Goal: Transaction & Acquisition: Purchase product/service

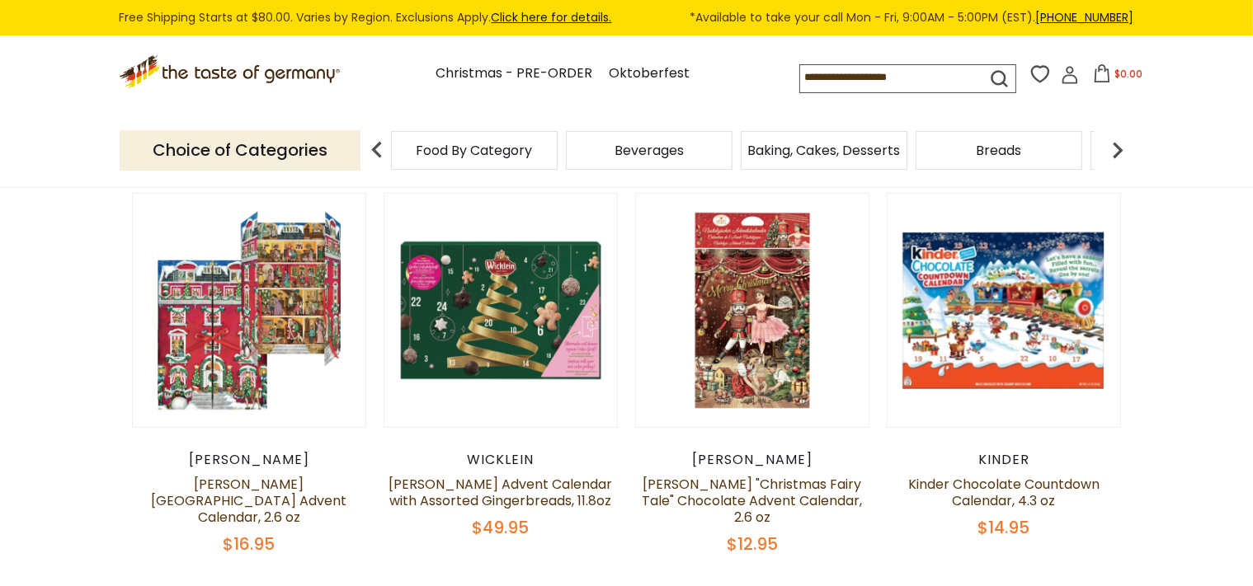
scroll to position [261, 0]
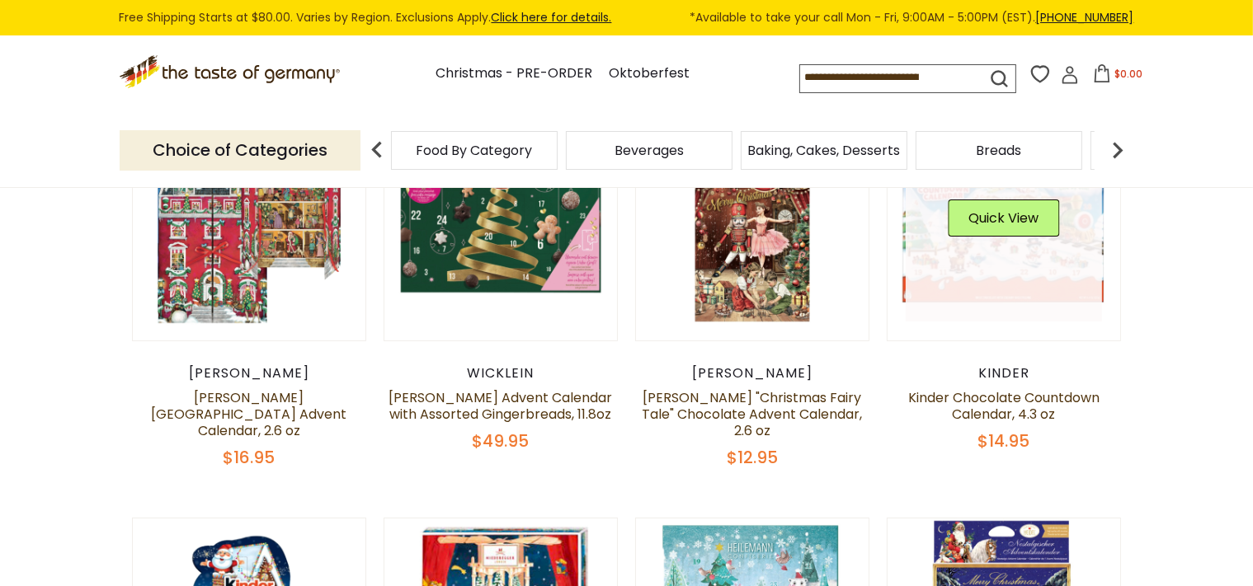
click at [989, 252] on link at bounding box center [1004, 224] width 196 height 196
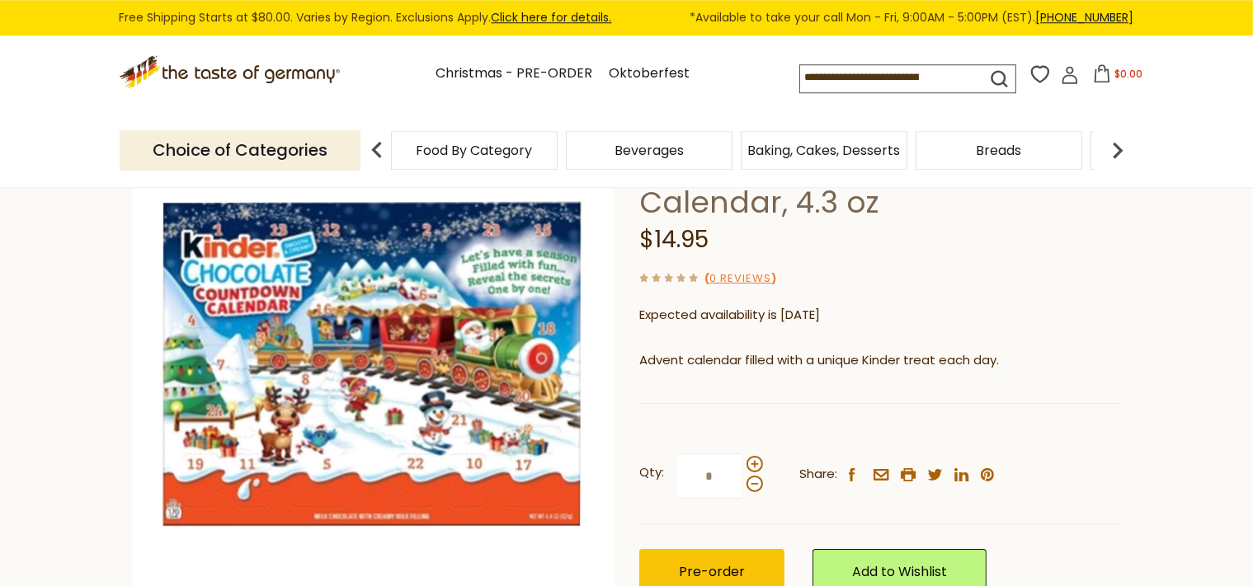
scroll to position [174, 0]
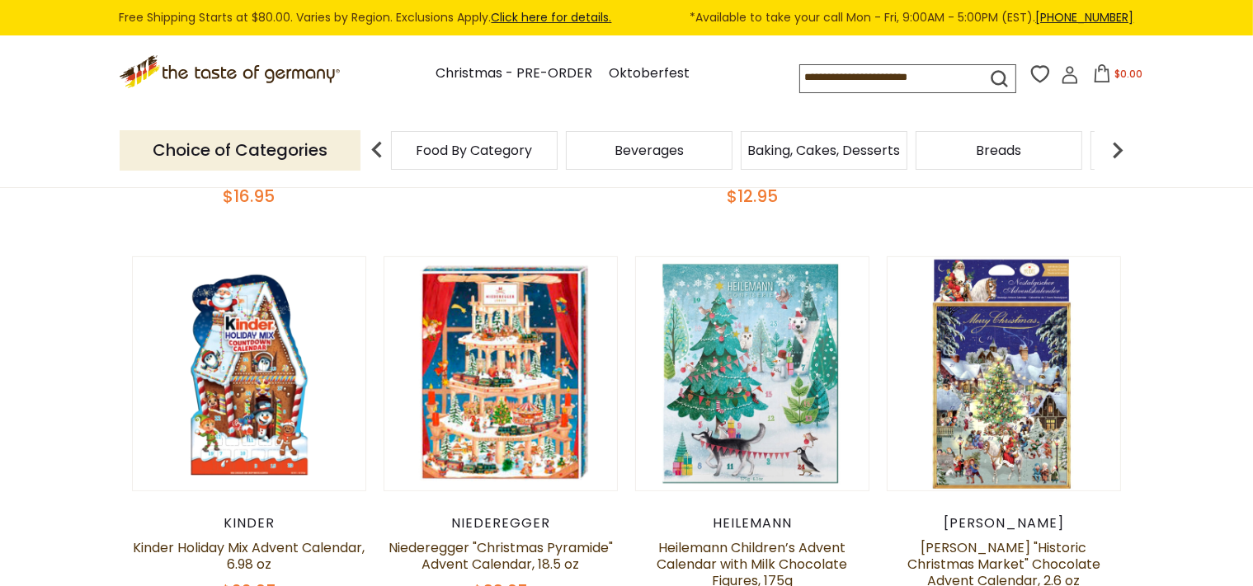
scroll to position [609, 0]
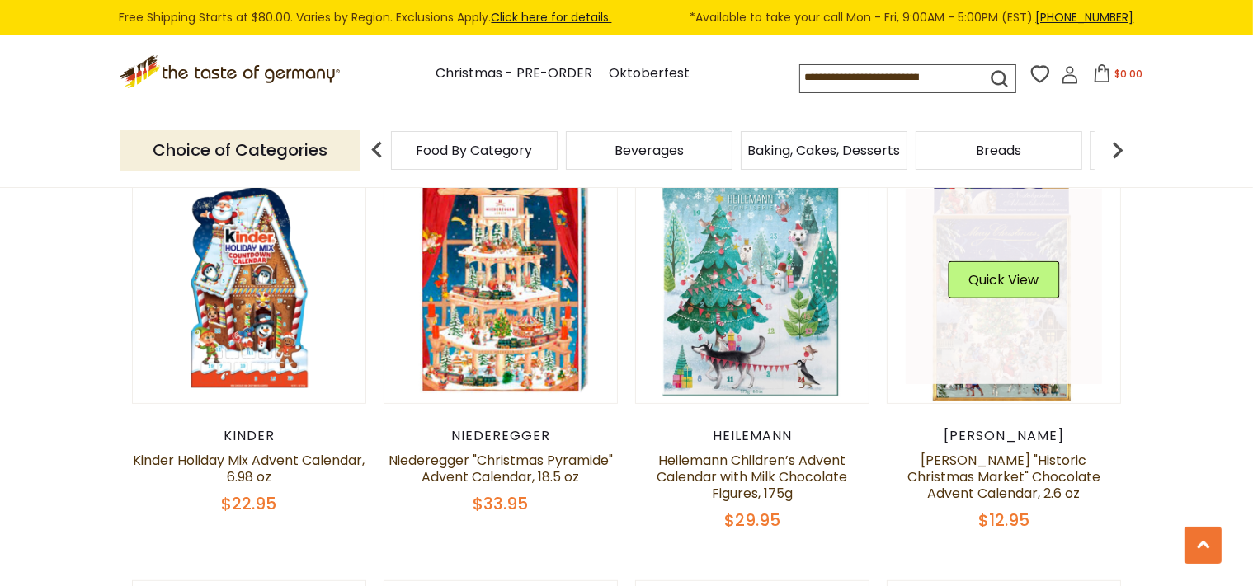
click at [1003, 300] on link at bounding box center [1004, 287] width 196 height 196
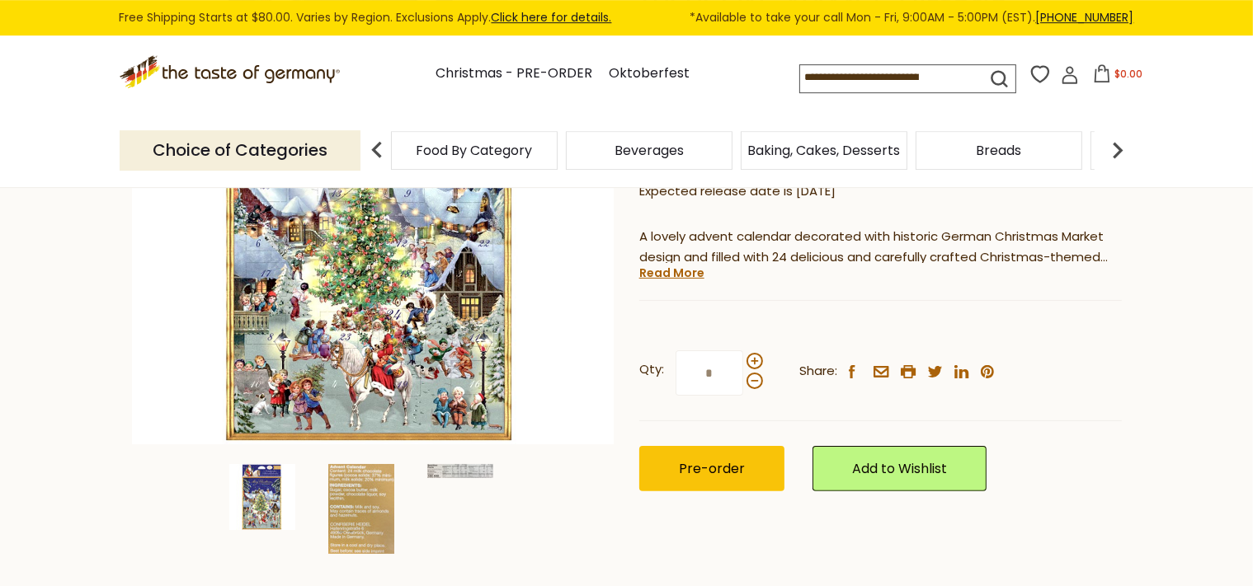
scroll to position [348, 0]
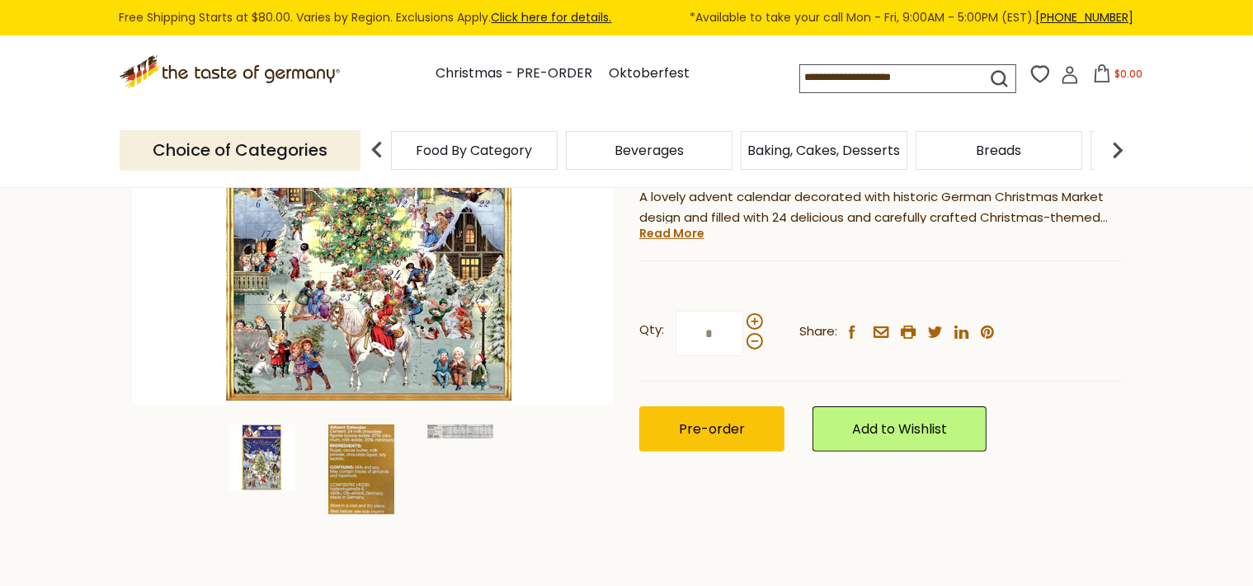
click at [339, 452] on img at bounding box center [361, 470] width 66 height 90
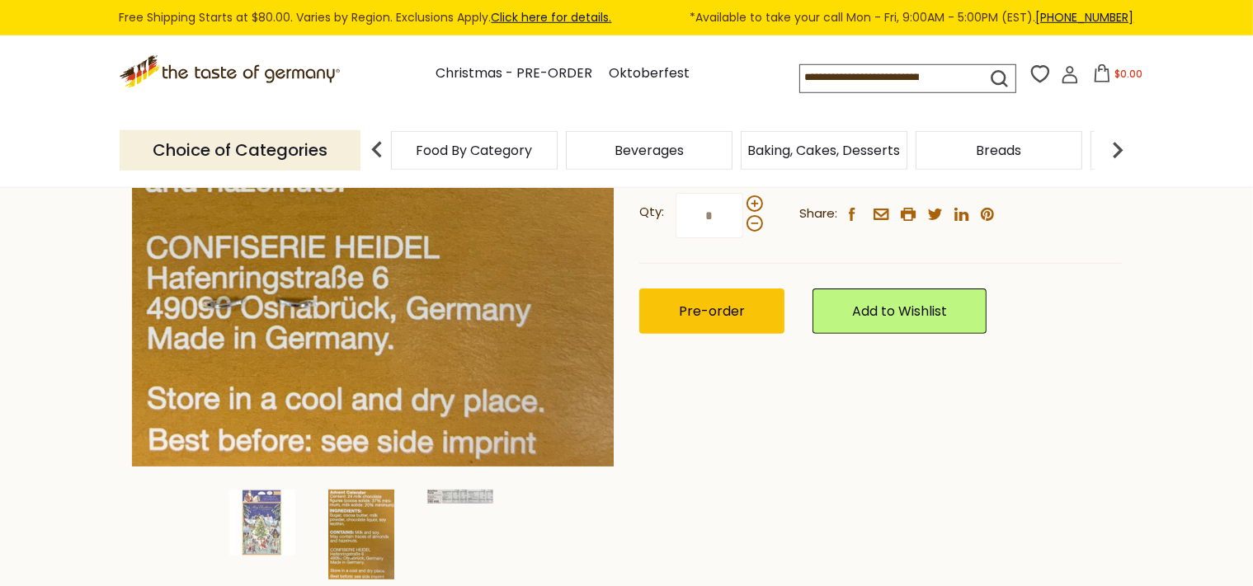
scroll to position [522, 0]
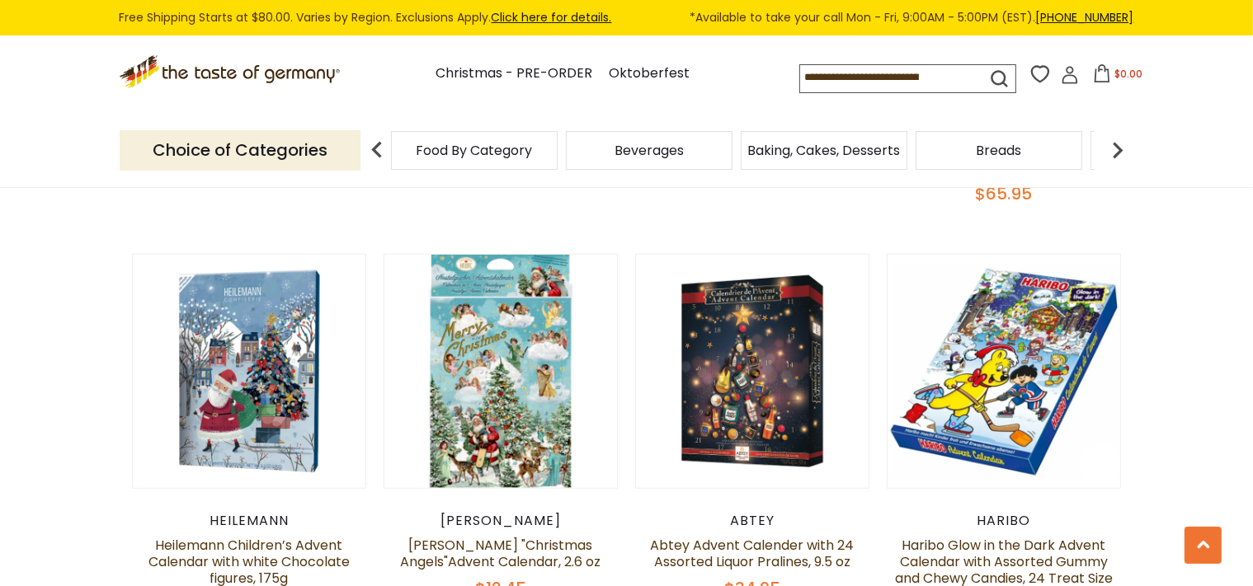
scroll to position [1828, 0]
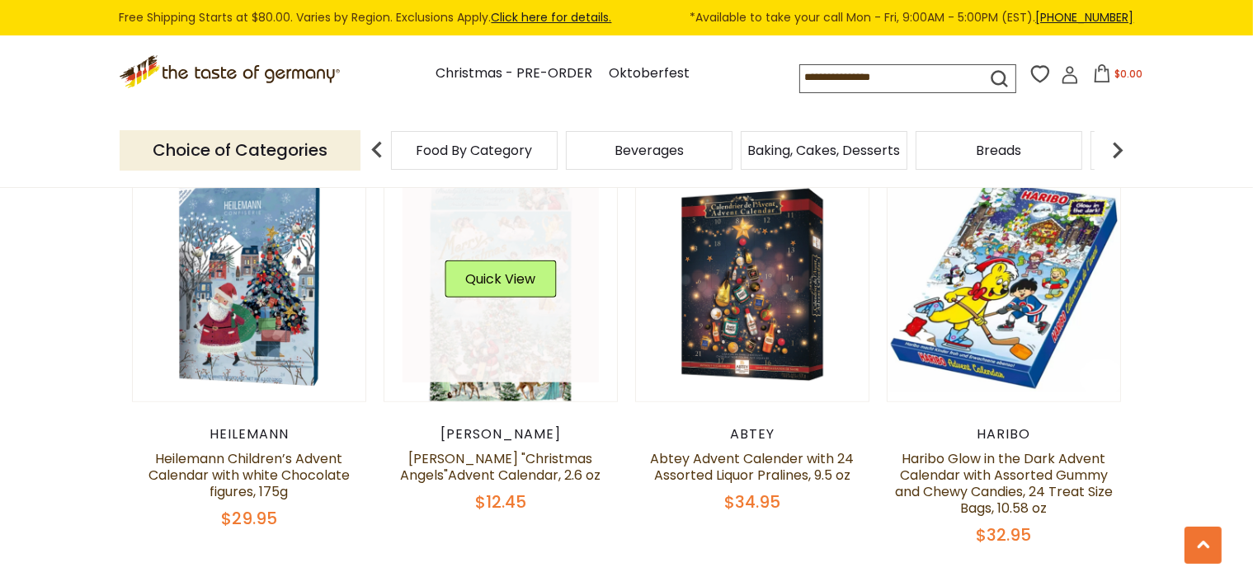
click at [500, 329] on link at bounding box center [500, 285] width 196 height 196
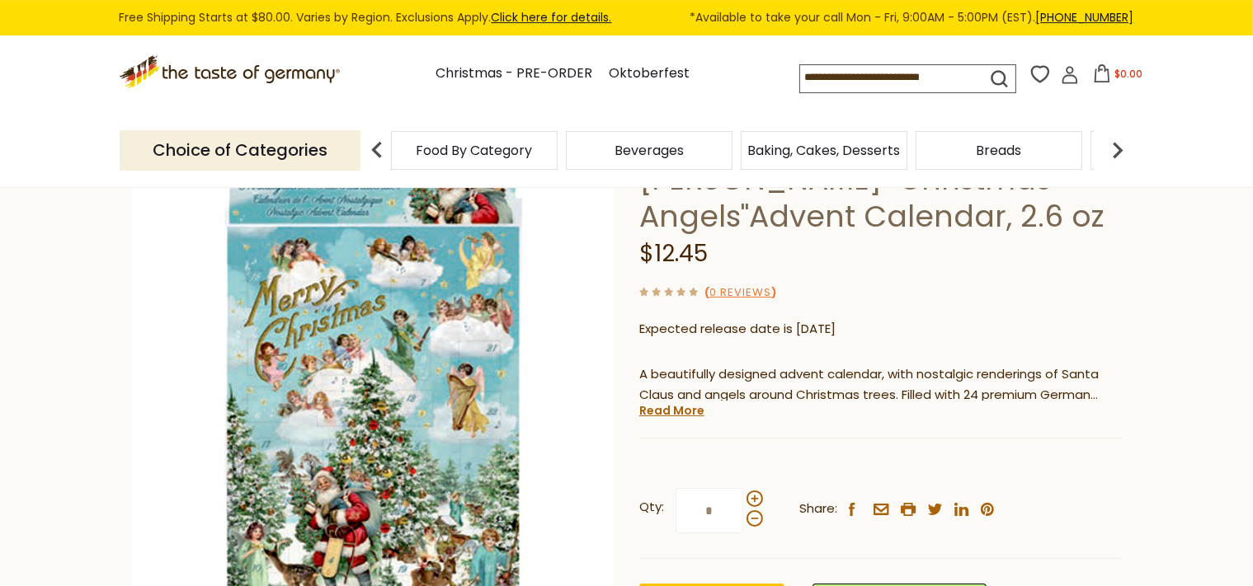
scroll to position [174, 0]
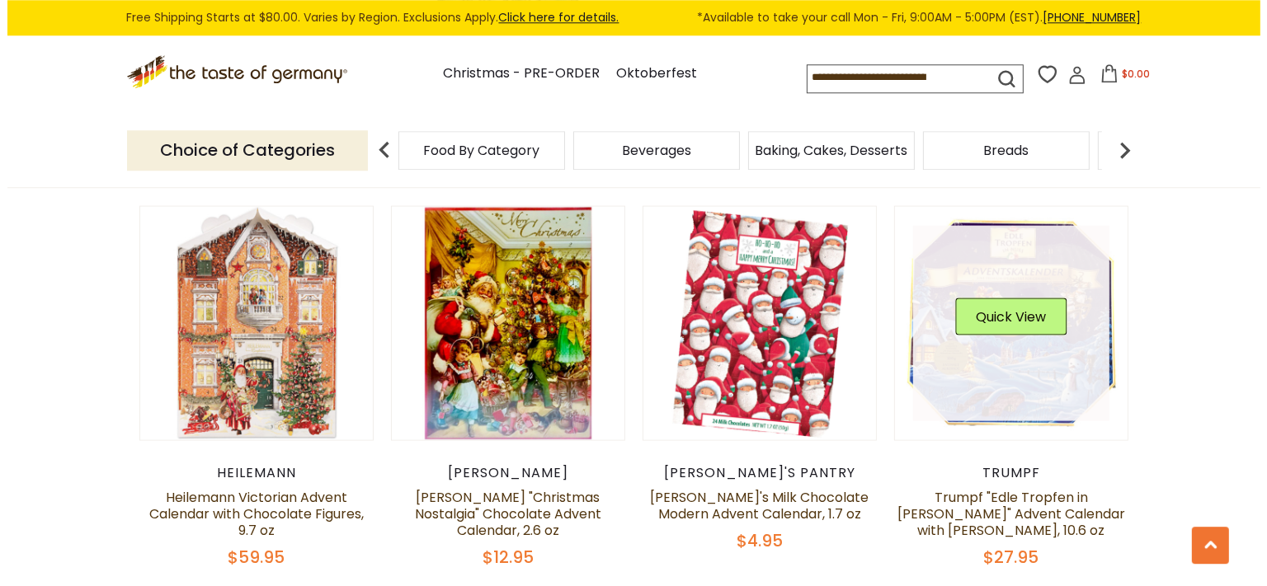
scroll to position [2264, 0]
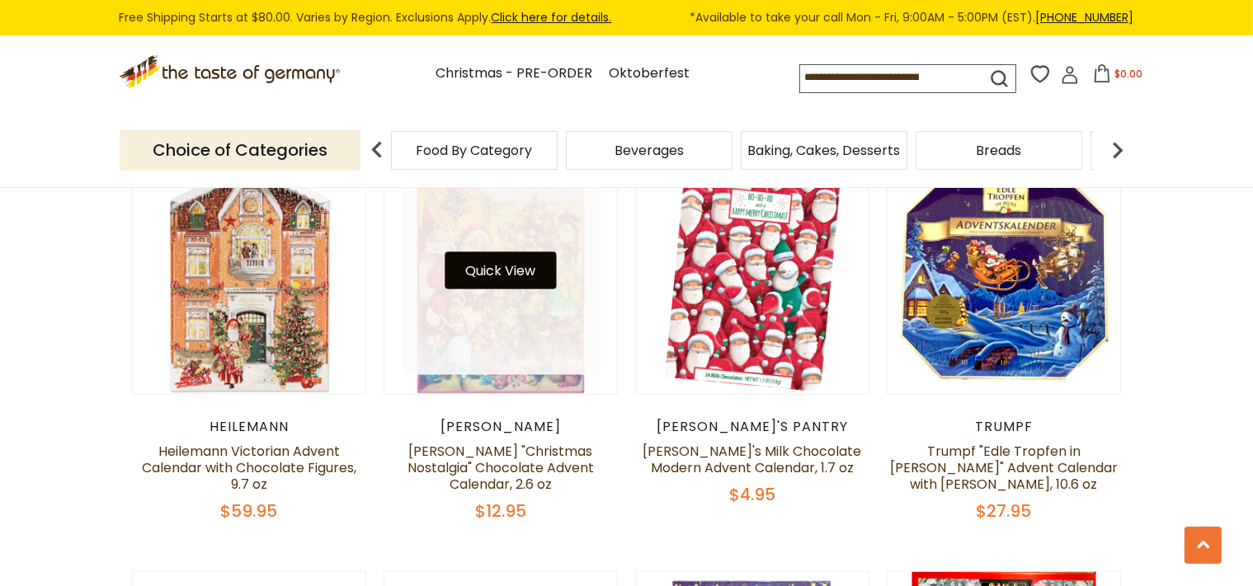
click at [457, 252] on button "Quick View" at bounding box center [500, 270] width 111 height 37
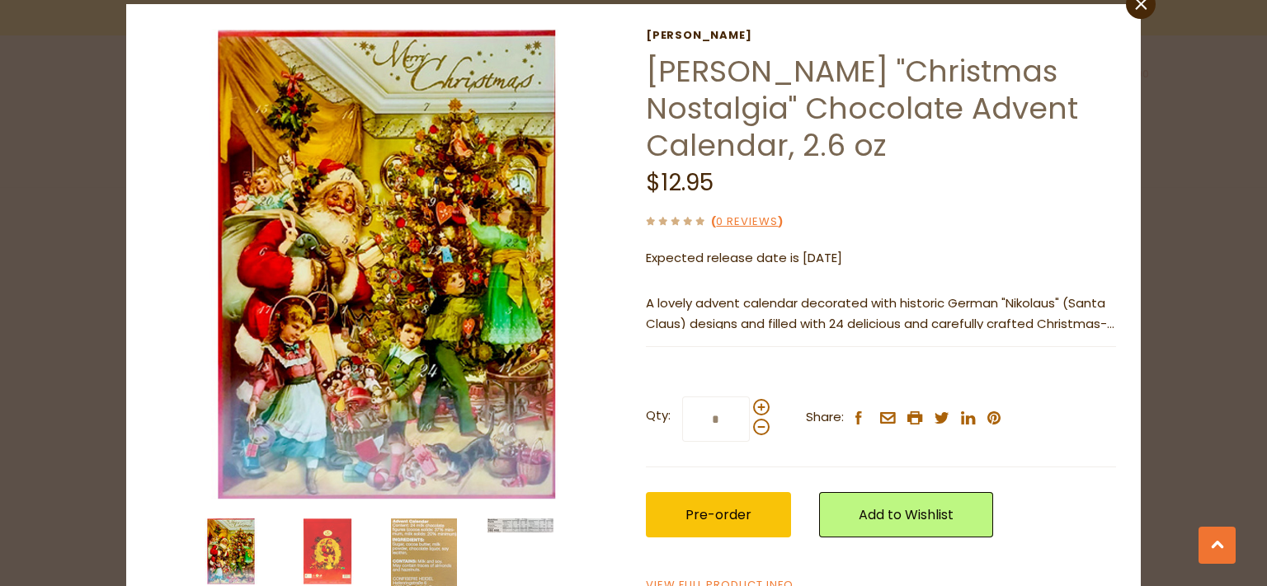
scroll to position [106, 0]
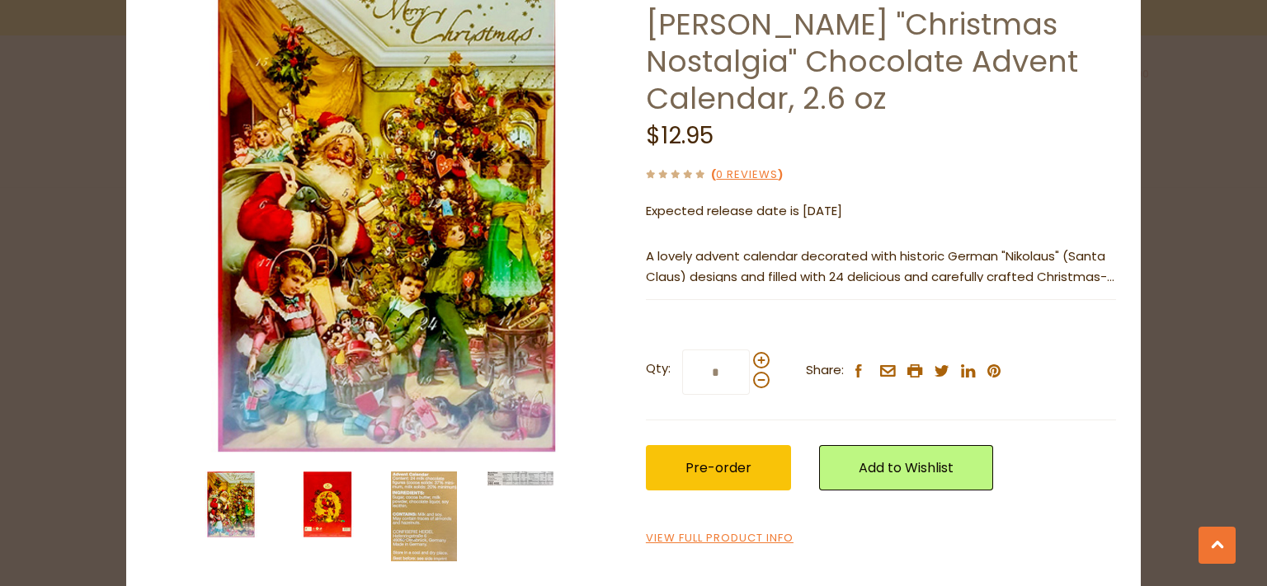
click at [325, 510] on img at bounding box center [327, 505] width 66 height 66
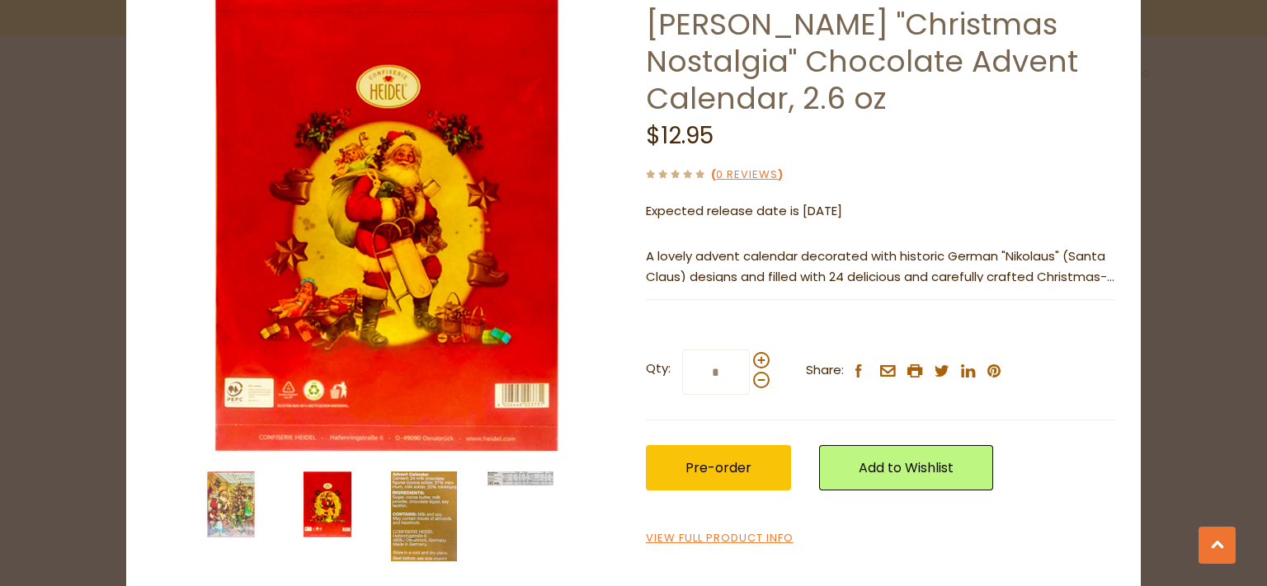
click at [398, 497] on img at bounding box center [424, 517] width 66 height 90
